Goal: Information Seeking & Learning: Check status

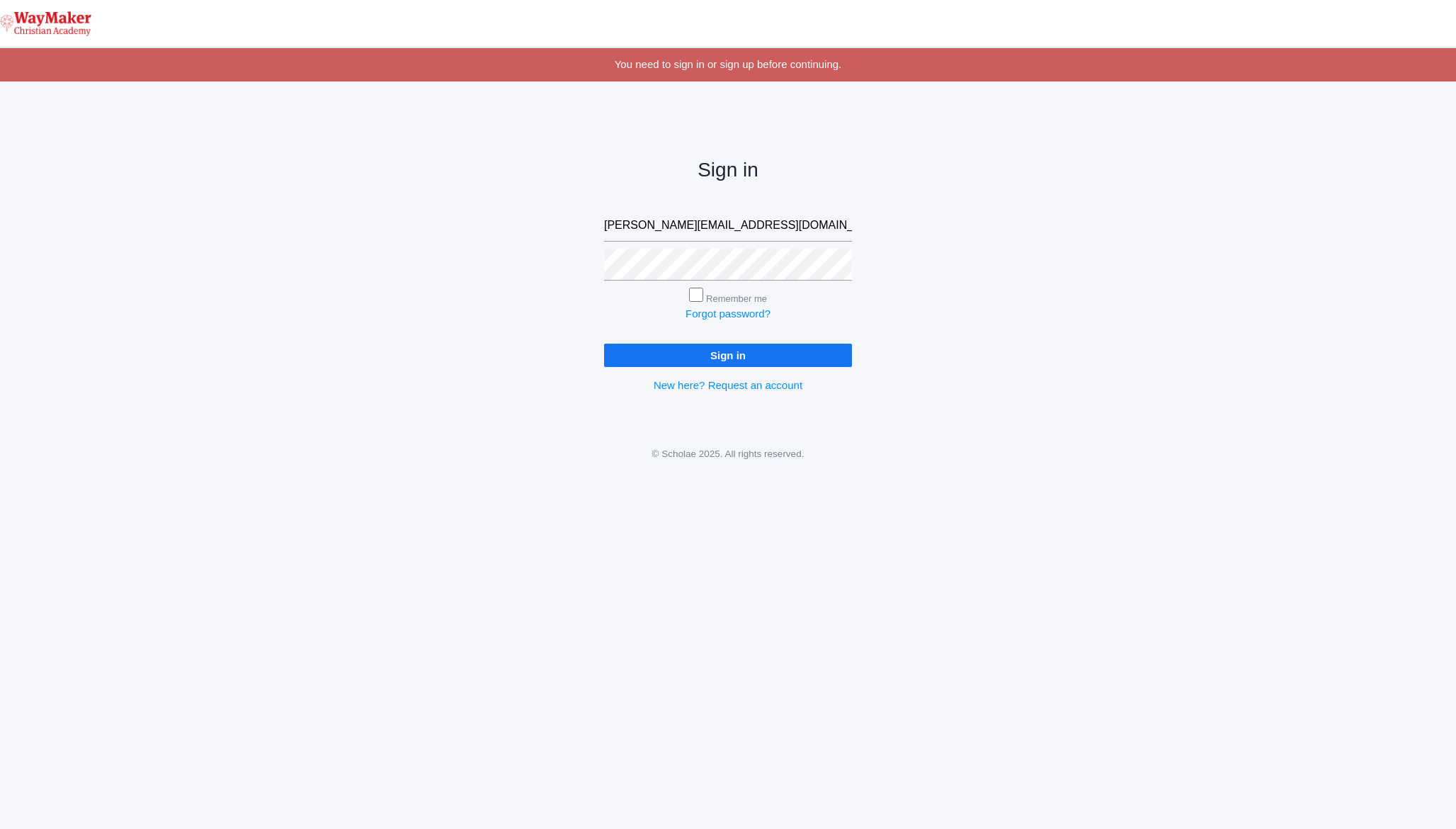
type input "[PERSON_NAME][EMAIL_ADDRESS][DOMAIN_NAME]"
click at [491, 228] on div "Sign in cody@bakerhomestead.org Remember me Forgot password? Sign in New here? …" at bounding box center [728, 264] width 1456 height 330
click at [623, 349] on input "Sign in" at bounding box center [728, 355] width 248 height 23
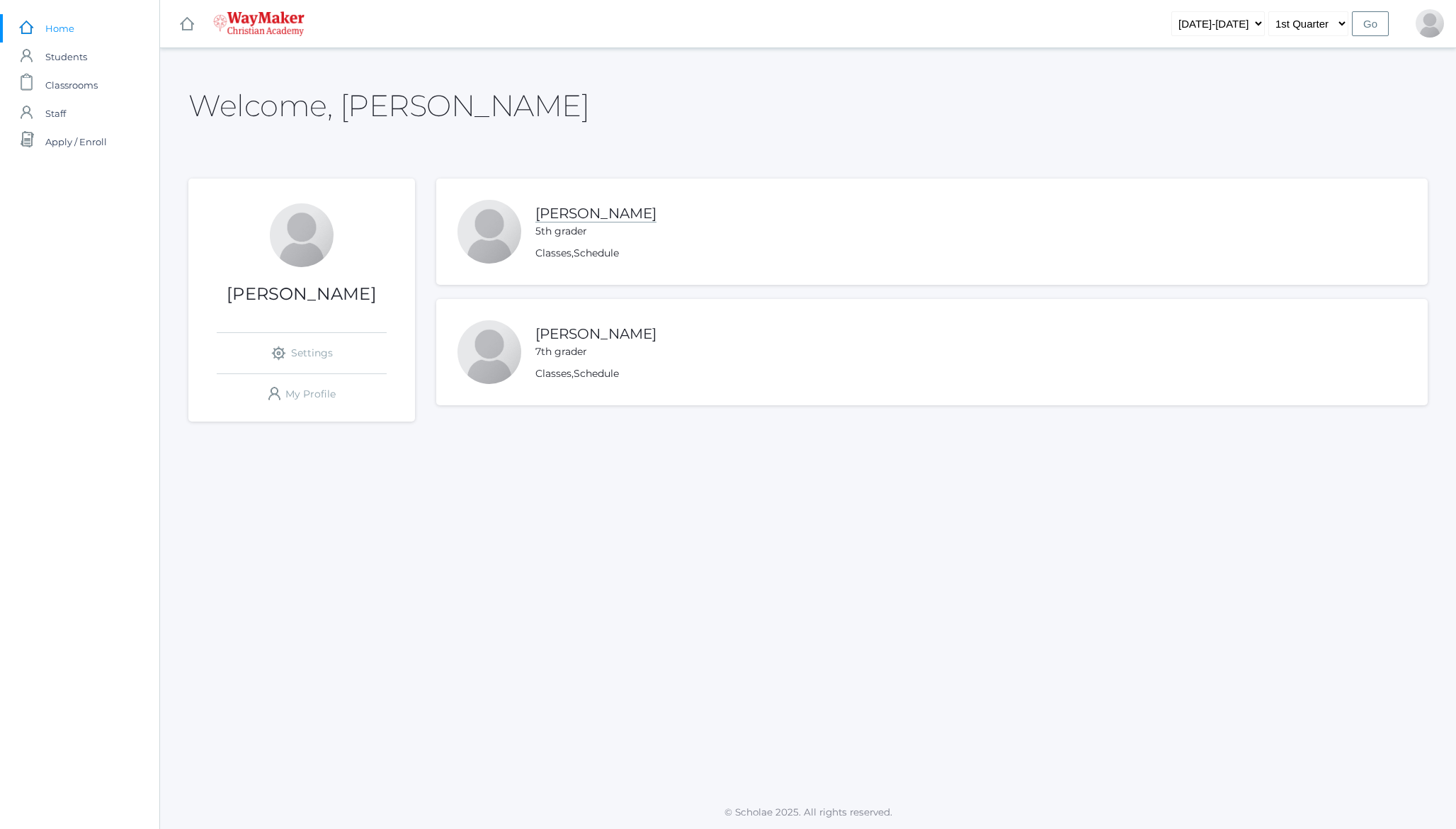
click at [543, 215] on link "Claire Baker" at bounding box center [596, 213] width 121 height 18
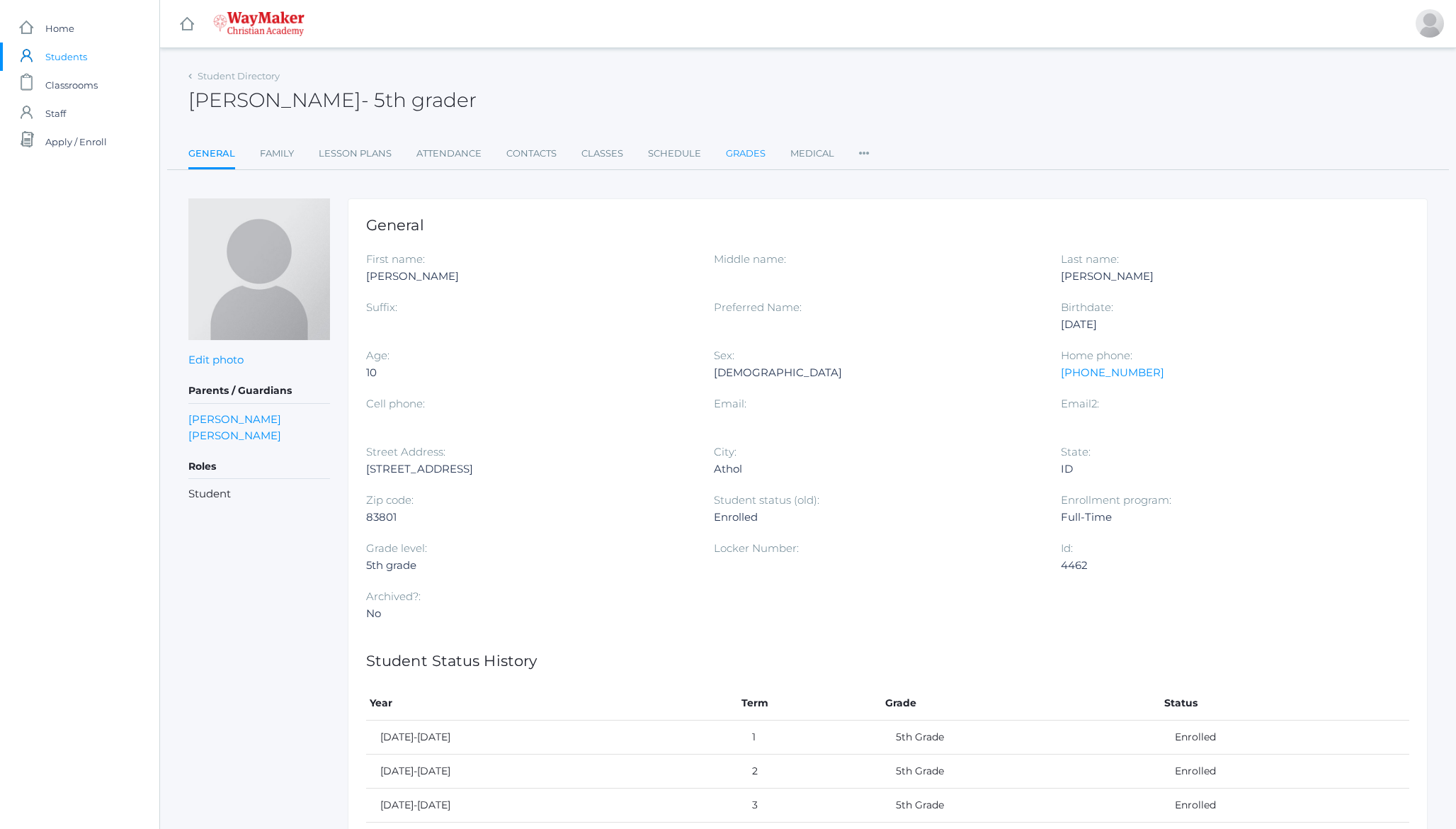
click at [741, 155] on link "Grades" at bounding box center [745, 153] width 40 height 28
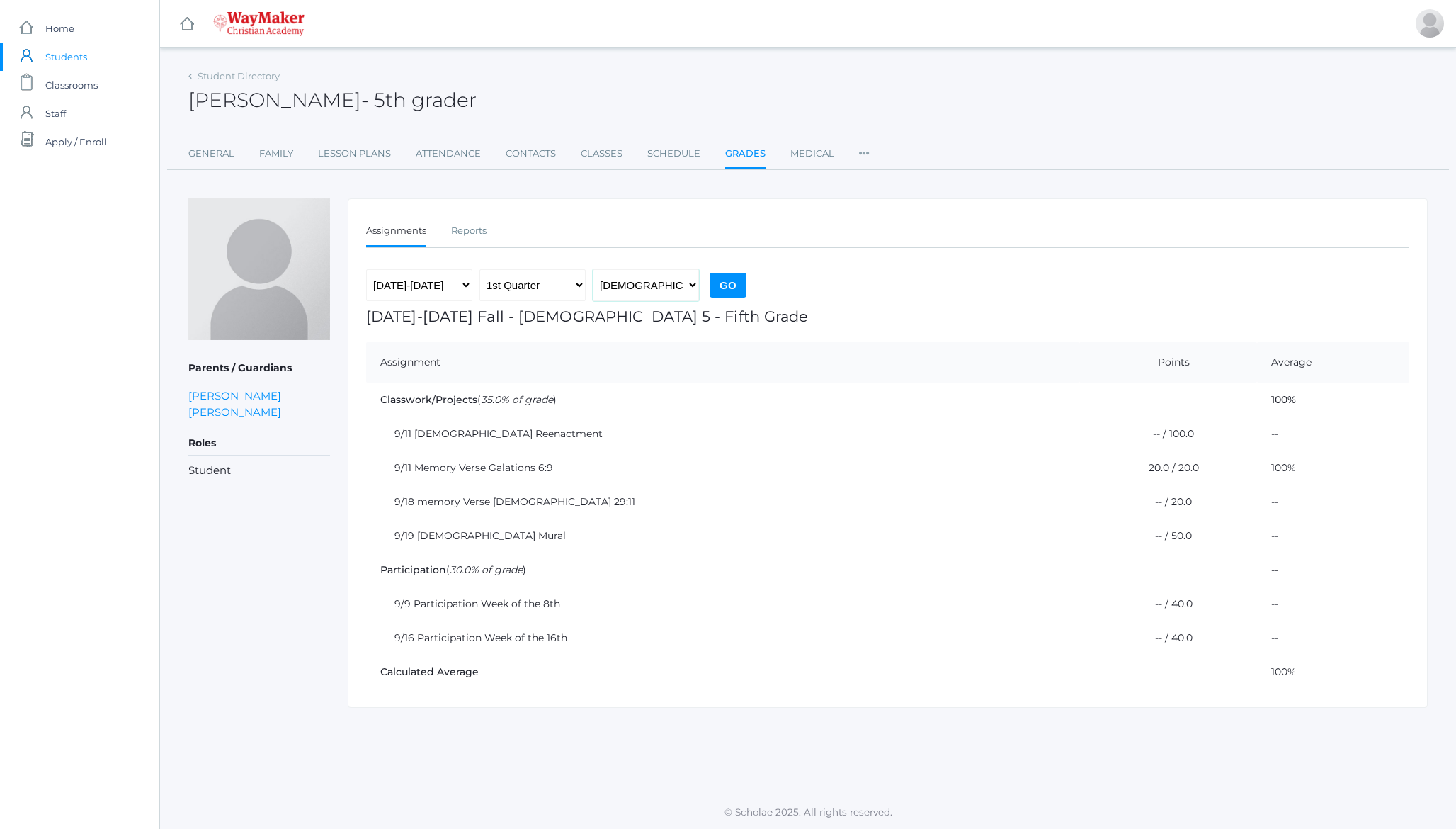
click at [637, 285] on select "[DEMOGRAPHIC_DATA] 5 - Fifth Grade Elementary [GEOGRAPHIC_DATA] PE - 3rd, 4th, …" at bounding box center [646, 285] width 106 height 32
click at [639, 275] on select "[DEMOGRAPHIC_DATA] 5 - Fifth Grade Elementary [GEOGRAPHIC_DATA] PE - 3rd, 4th, …" at bounding box center [646, 285] width 106 height 32
select select "2541"
click at [593, 270] on select "[DEMOGRAPHIC_DATA] 5 - Fifth Grade Elementary [GEOGRAPHIC_DATA] PE - 3rd, 4th, …" at bounding box center [646, 285] width 106 height 32
click at [728, 276] on input "Go" at bounding box center [728, 285] width 37 height 25
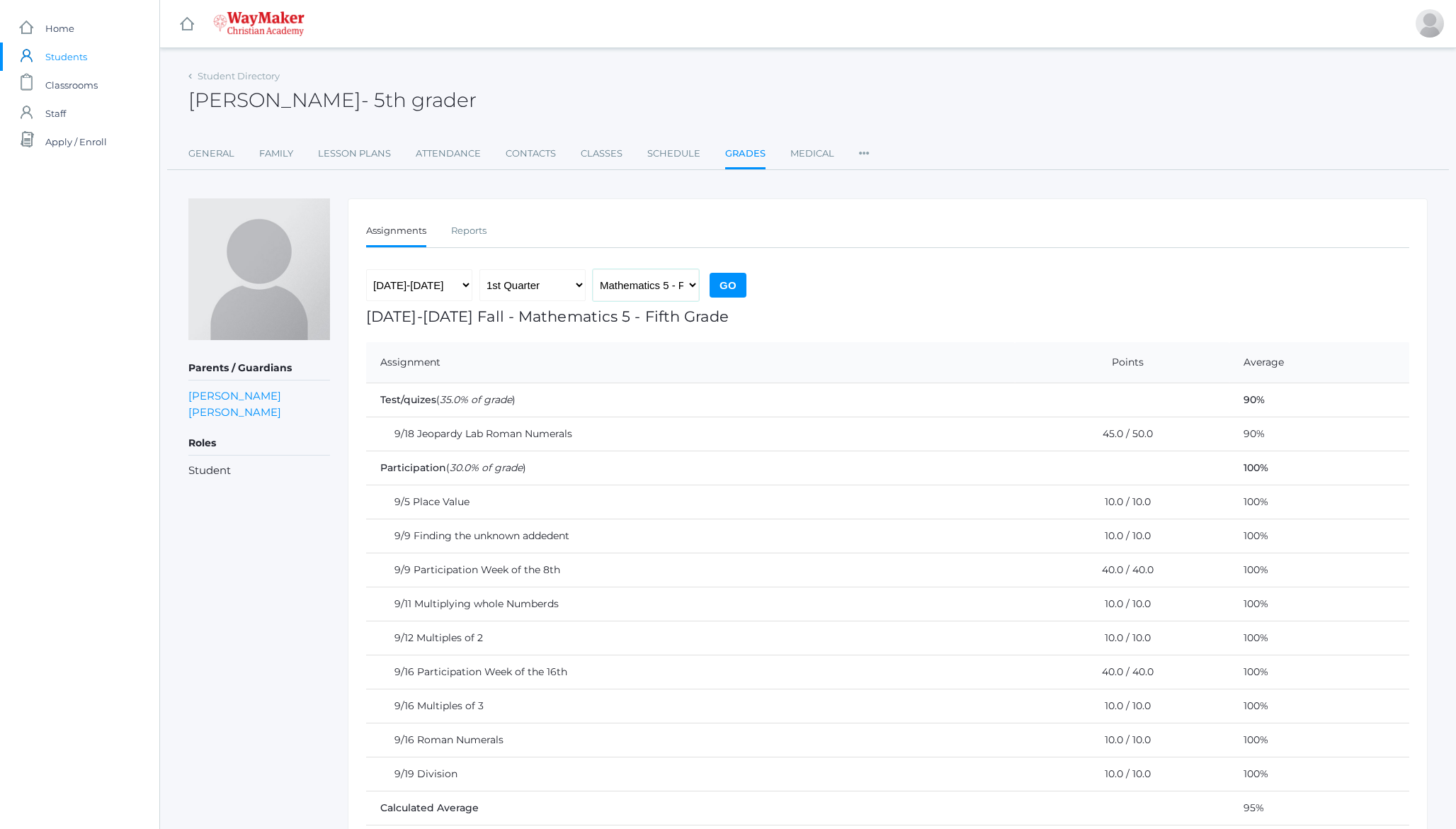
click at [656, 282] on select "Bible 5 - Fifth Grade Elementary Art Elementary PE - 3rd, 4th, 5th Elementary S…" at bounding box center [646, 285] width 106 height 32
select select "2533"
click at [593, 270] on select "[DEMOGRAPHIC_DATA] 5 - Fifth Grade Elementary [GEOGRAPHIC_DATA] PE - 3rd, 4th, …" at bounding box center [646, 285] width 106 height 32
click at [731, 288] on input "Go" at bounding box center [728, 285] width 37 height 25
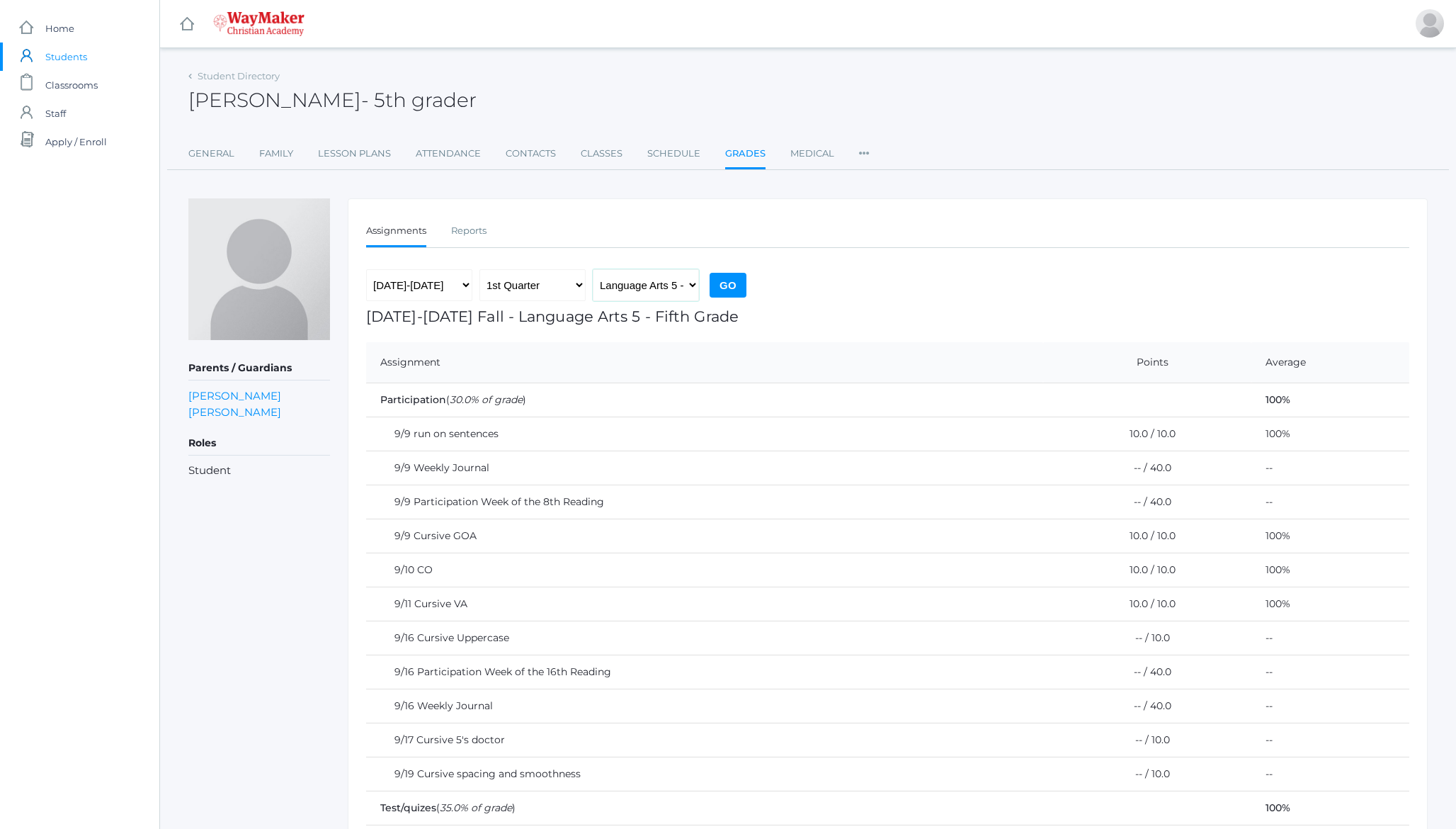
click at [656, 284] on select "[DEMOGRAPHIC_DATA] 5 - Fifth Grade Elementary [GEOGRAPHIC_DATA] PE - 3rd, 4th, …" at bounding box center [646, 285] width 106 height 32
select select "2587"
click at [593, 270] on select "[DEMOGRAPHIC_DATA] 5 - Fifth Grade Elementary [GEOGRAPHIC_DATA] PE - 3rd, 4th, …" at bounding box center [646, 285] width 106 height 32
click at [730, 288] on input "Go" at bounding box center [728, 285] width 37 height 25
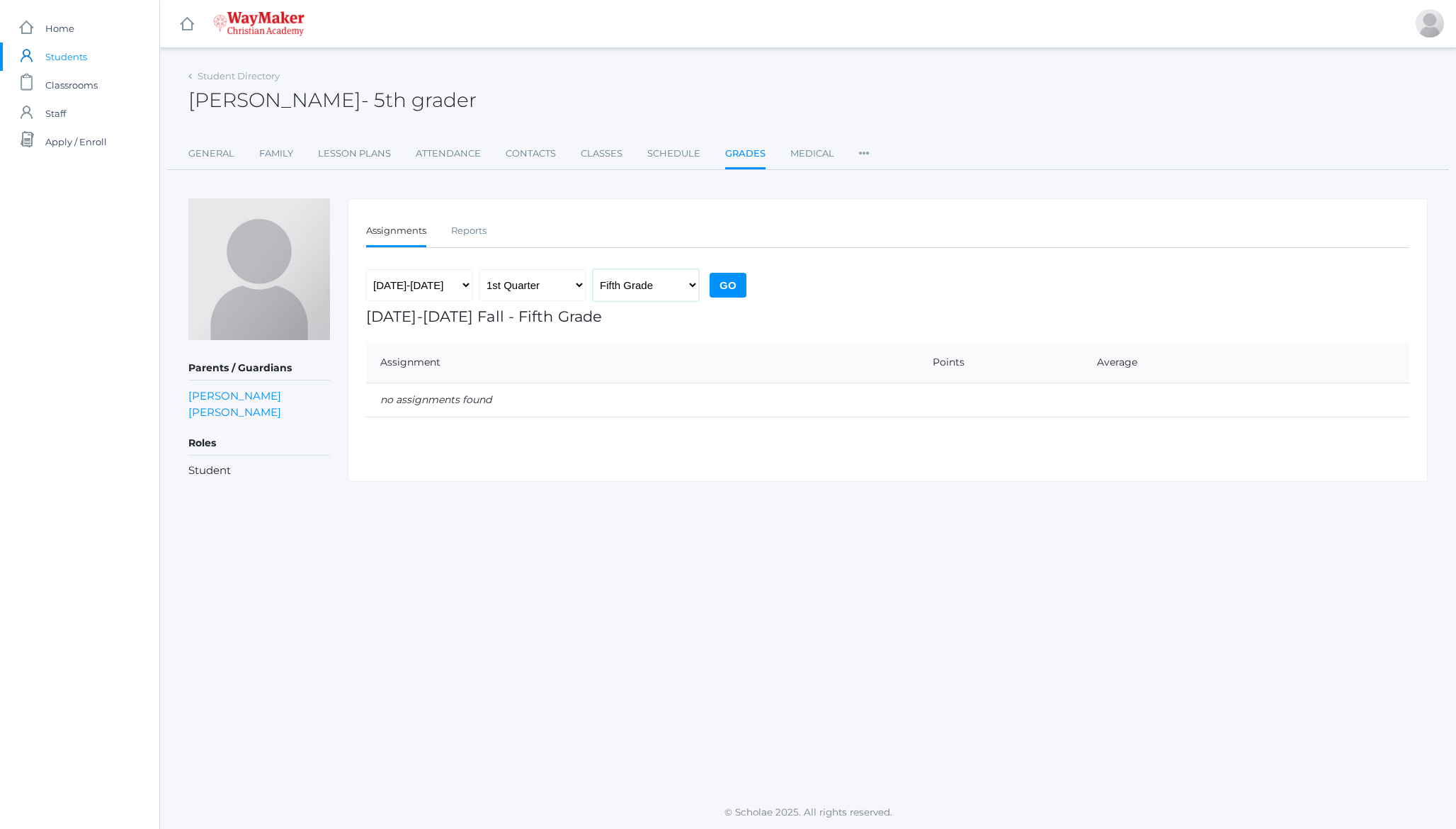
click at [635, 280] on select "[DEMOGRAPHIC_DATA] 5 - Fifth Grade Elementary [GEOGRAPHIC_DATA] PE - 3rd, 4th, …" at bounding box center [646, 285] width 106 height 32
select select "2504"
click at [593, 270] on select "[DEMOGRAPHIC_DATA] 5 - Fifth Grade Elementary [GEOGRAPHIC_DATA] PE - 3rd, 4th, …" at bounding box center [646, 285] width 106 height 32
click at [736, 283] on input "Go" at bounding box center [728, 285] width 37 height 25
click at [663, 279] on select "[DEMOGRAPHIC_DATA] 5 - Fifth Grade Elementary [GEOGRAPHIC_DATA] PE - 3rd, 4th, …" at bounding box center [646, 285] width 106 height 32
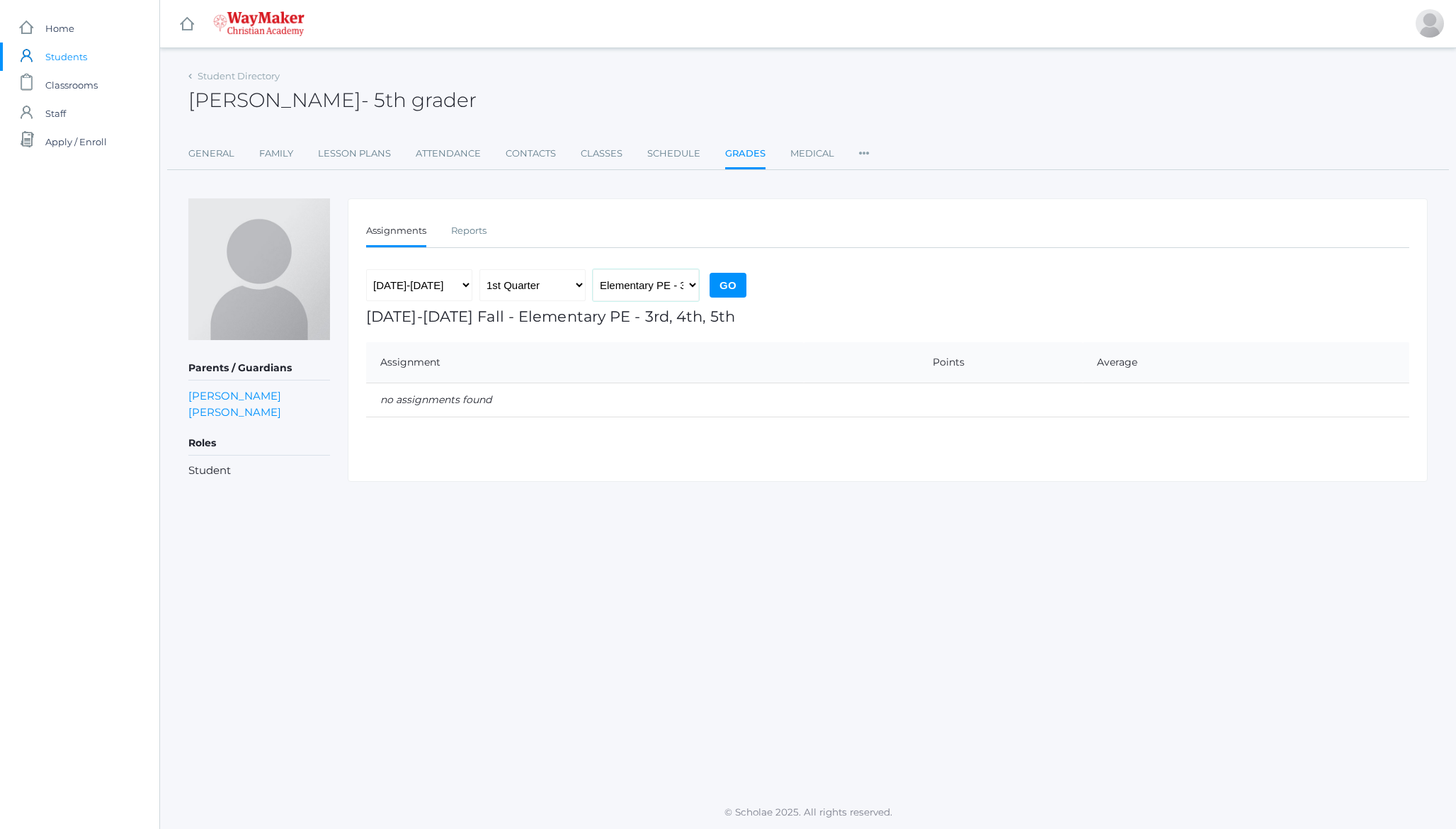
select select "2582"
click at [593, 270] on select "[DEMOGRAPHIC_DATA] 5 - Fifth Grade Elementary [GEOGRAPHIC_DATA] PE - 3rd, 4th, …" at bounding box center [646, 285] width 106 height 32
click at [731, 279] on input "Go" at bounding box center [728, 285] width 37 height 25
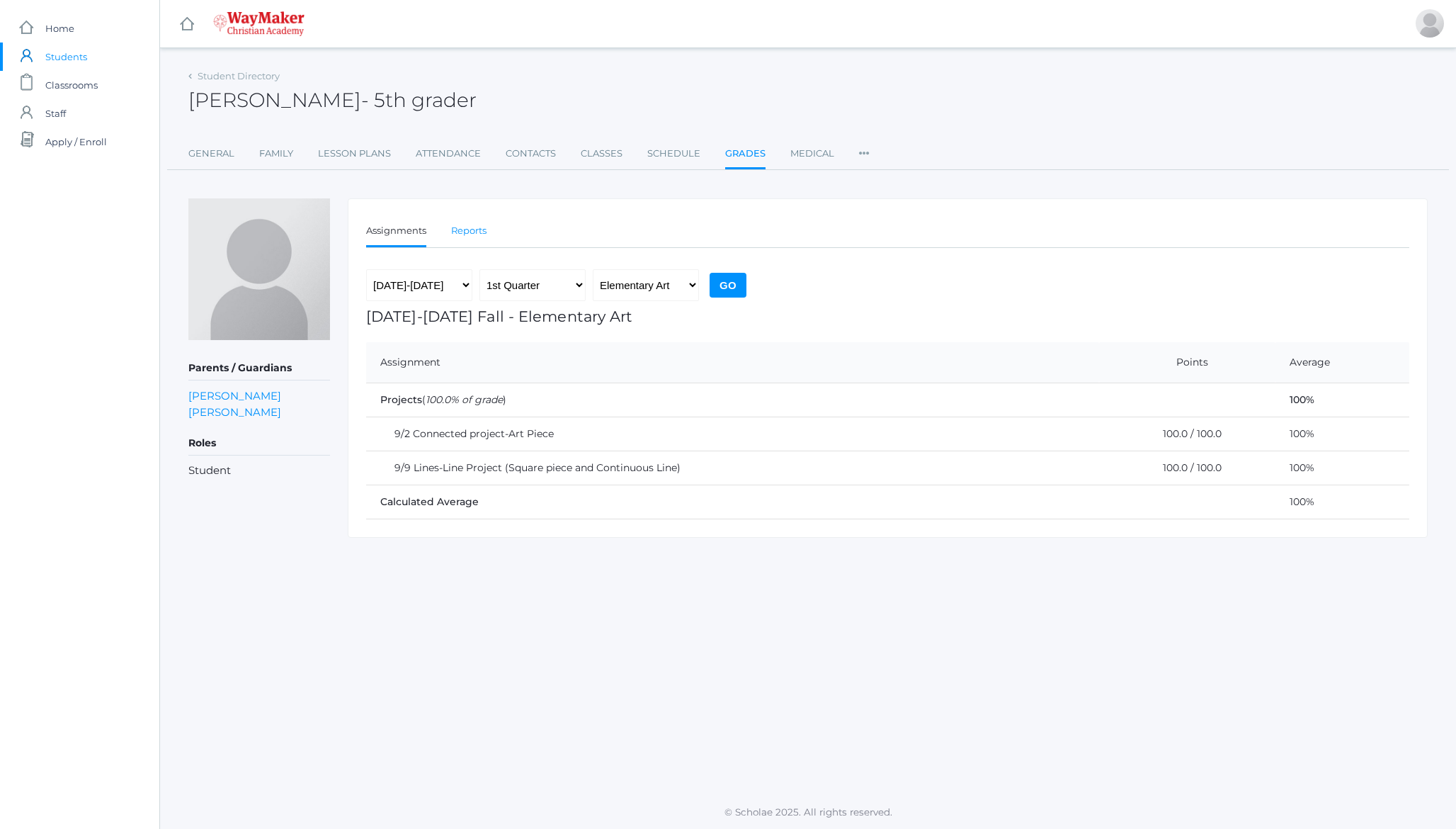
click at [472, 227] on link "Reports" at bounding box center [469, 230] width 35 height 28
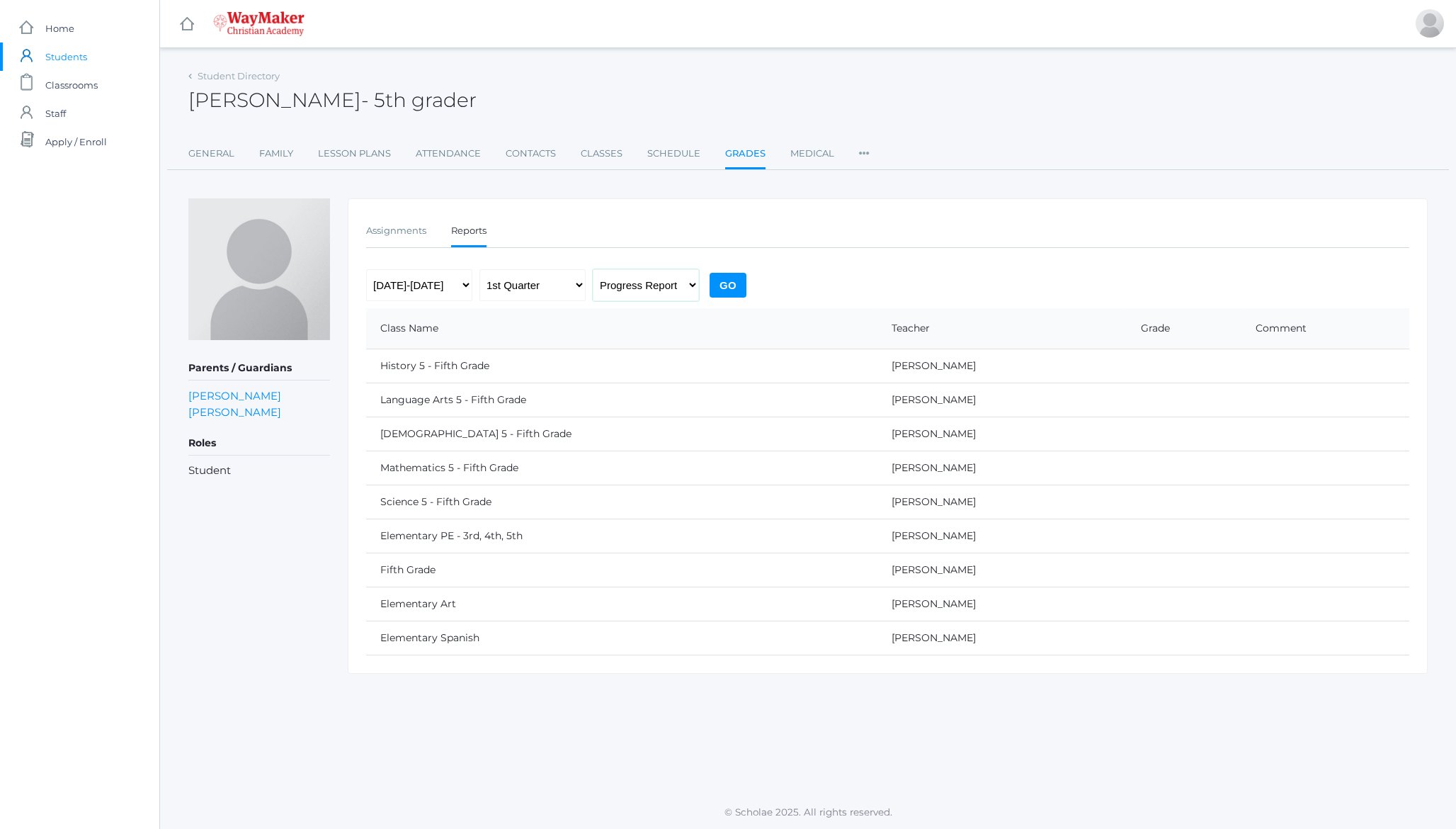
click at [662, 288] on select "Progress Report Report Card" at bounding box center [646, 285] width 106 height 32
click at [385, 229] on link "Assignments" at bounding box center [396, 230] width 60 height 28
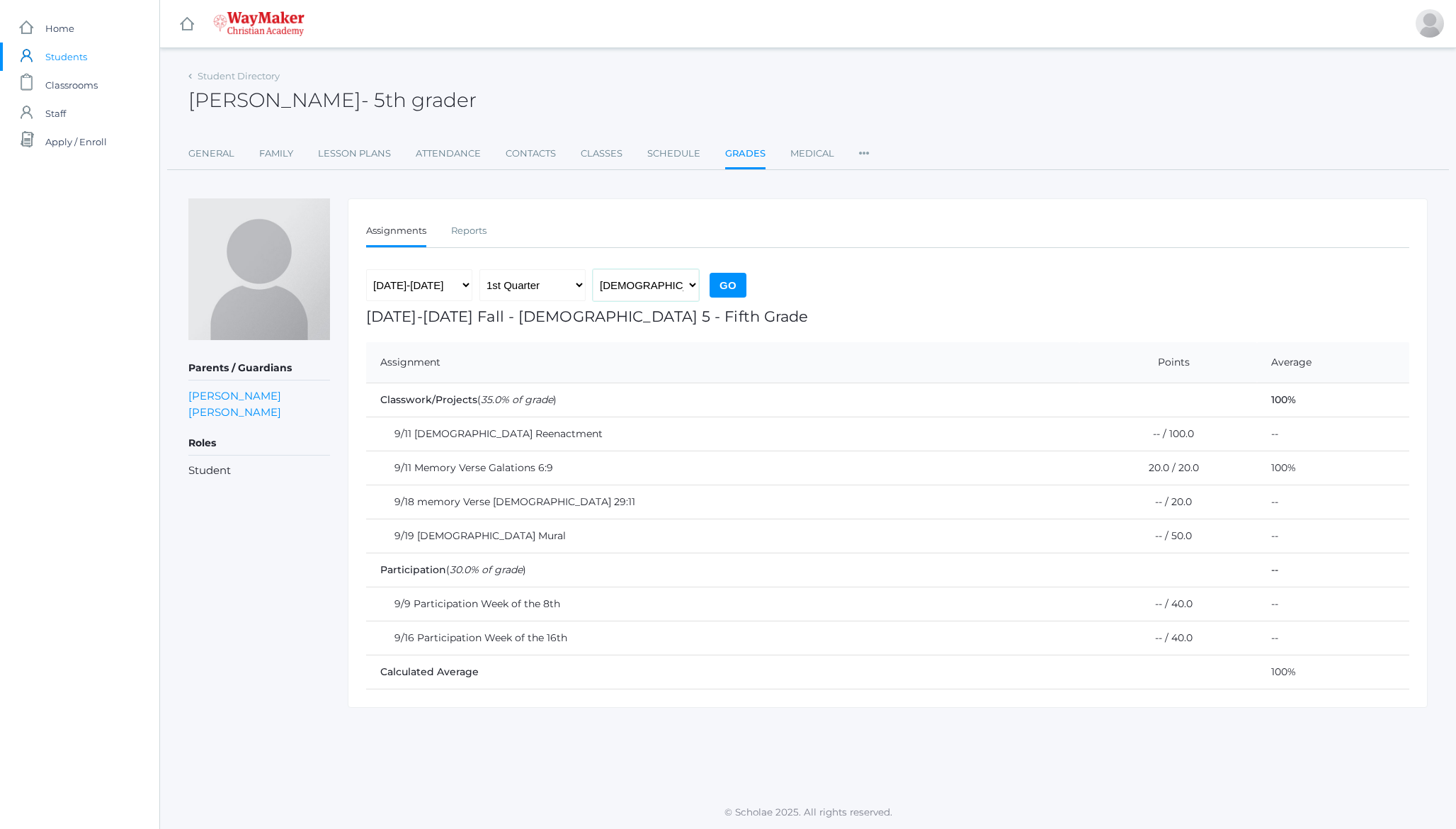
click at [645, 294] on select "Bible 5 - Fifth Grade Elementary Art Elementary PE - 3rd, 4th, 5th Elementary S…" at bounding box center [646, 285] width 106 height 32
click at [530, 284] on select "1st Quarter 2nd Quarter 3rd Quarter 4th Quarter" at bounding box center [532, 285] width 106 height 32
click at [57, 25] on span "Home" at bounding box center [59, 28] width 29 height 28
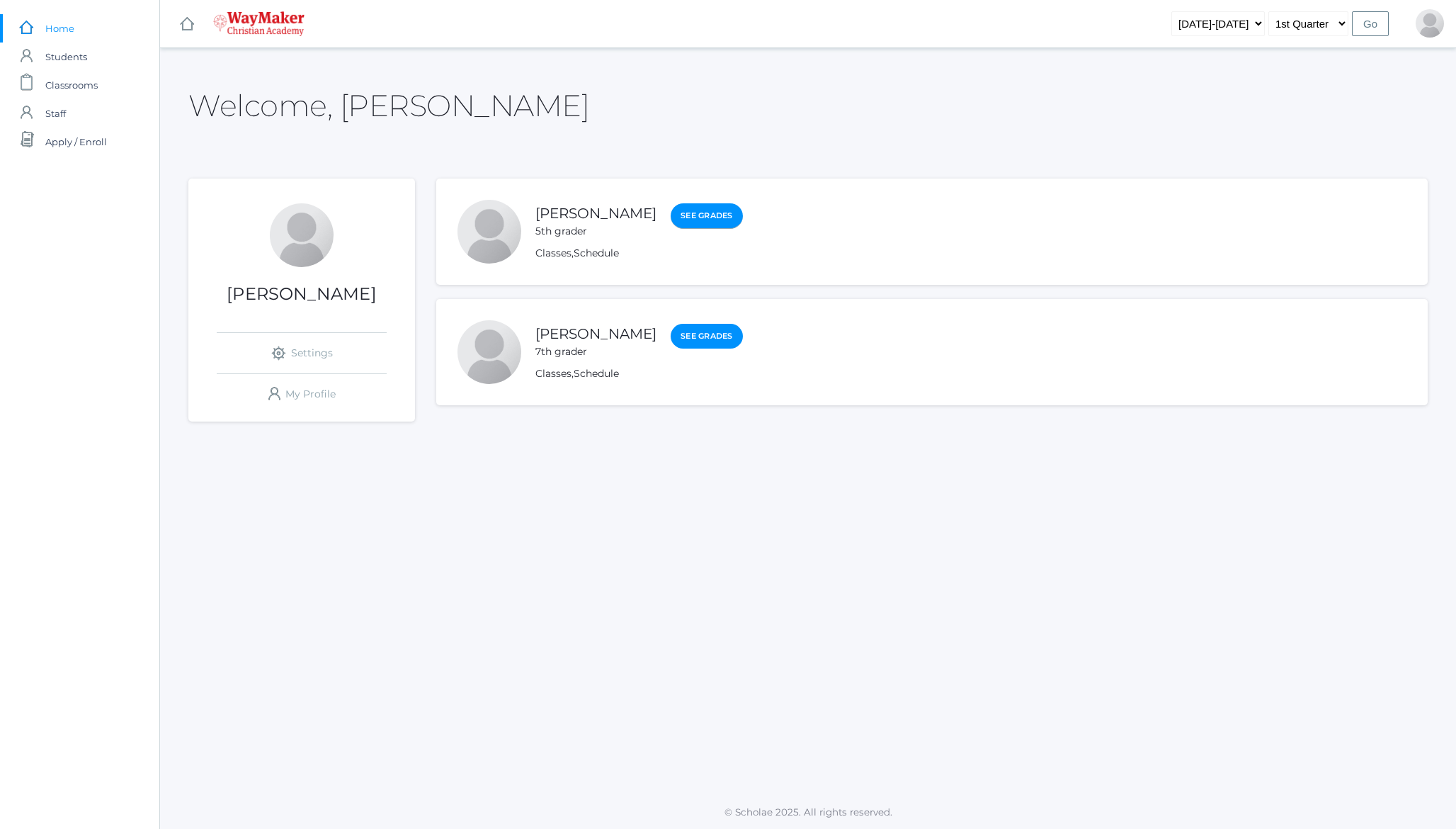
click at [688, 217] on link "See Grades" at bounding box center [707, 216] width 72 height 25
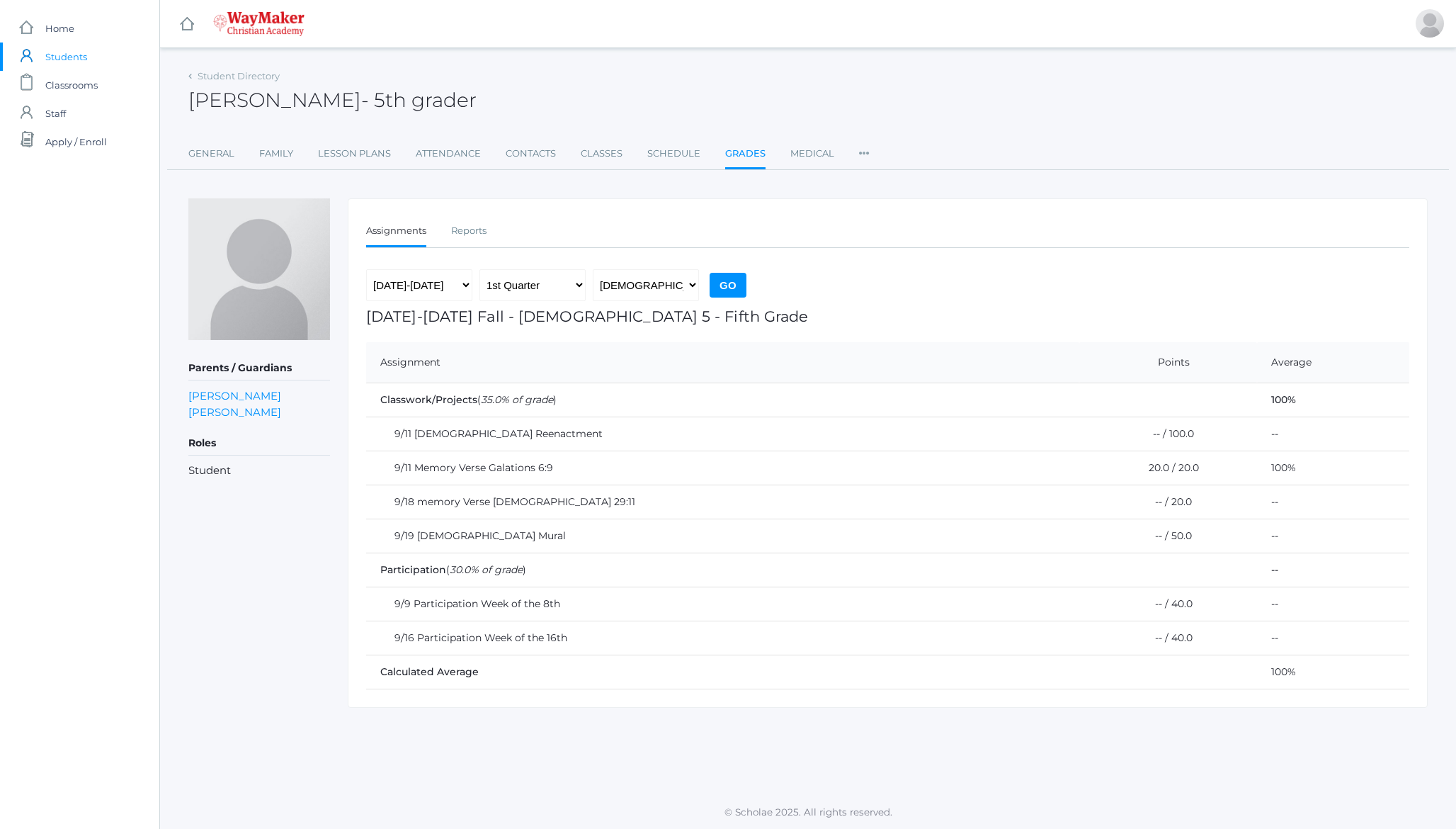
click at [183, 22] on rect at bounding box center [187, 24] width 17 height 17
